Goal: Find specific page/section: Find specific page/section

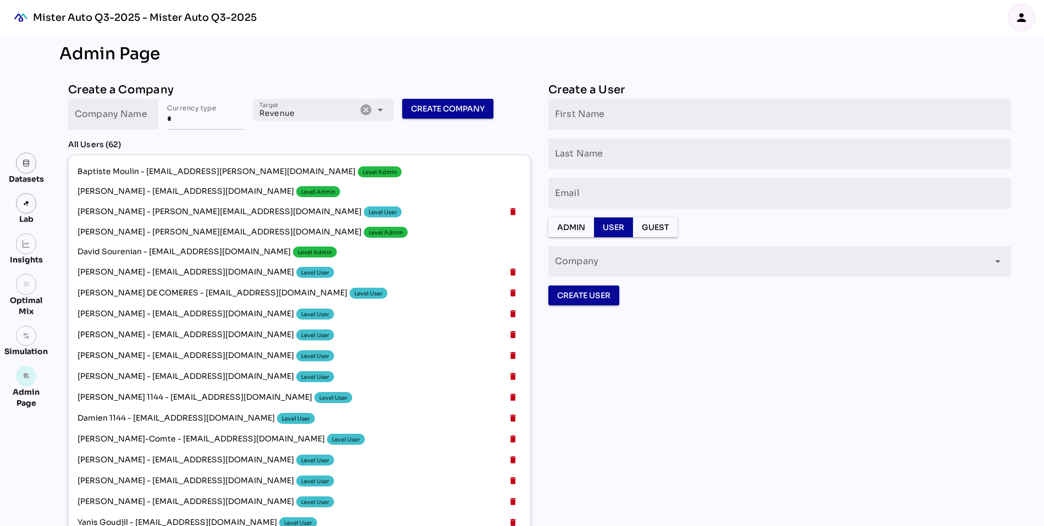
scroll to position [3644, 0]
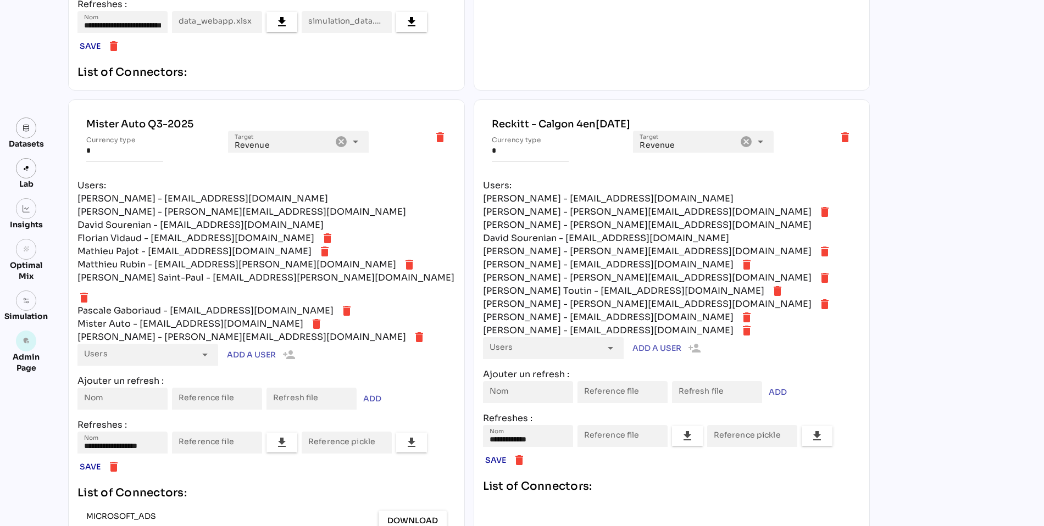
scroll to position [3625, 0]
